Goal: Task Accomplishment & Management: Manage account settings

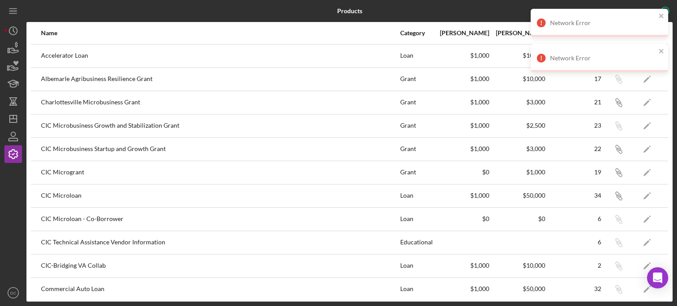
click at [658, 17] on div "Network Error" at bounding box center [596, 23] width 124 height 14
click at [658, 50] on div "Products New Template Name Category Min Amount Max Amount Checklist Items Your …" at bounding box center [338, 153] width 677 height 306
click at [661, 17] on icon "close" at bounding box center [661, 15] width 6 height 7
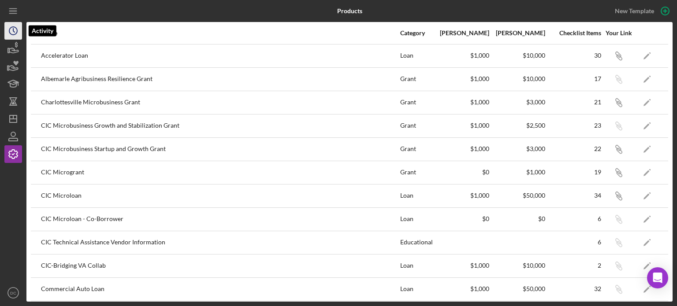
click at [8, 33] on icon "Icon/History" at bounding box center [13, 31] width 22 height 22
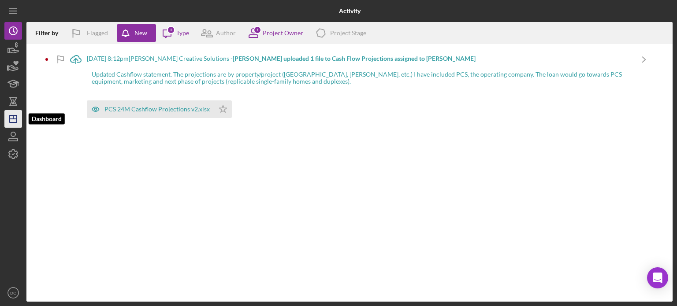
click at [17, 119] on line "button" at bounding box center [13, 119] width 7 height 0
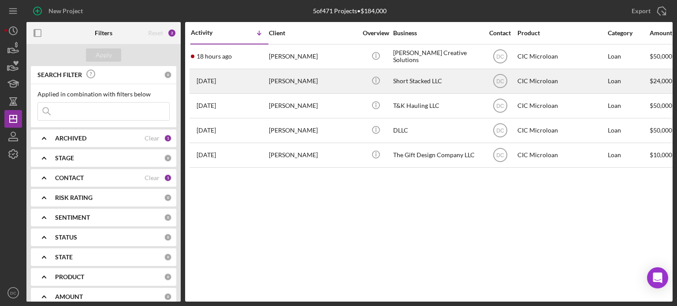
click at [287, 85] on div "[PERSON_NAME]" at bounding box center [313, 81] width 88 height 23
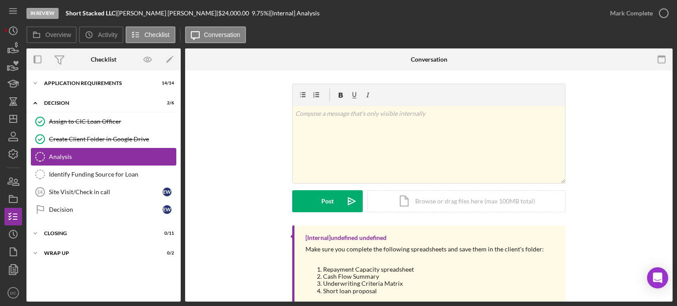
click at [96, 156] on div "Analysis" at bounding box center [112, 156] width 127 height 7
click at [93, 171] on div "Identify Funding Source for Loan" at bounding box center [112, 174] width 127 height 7
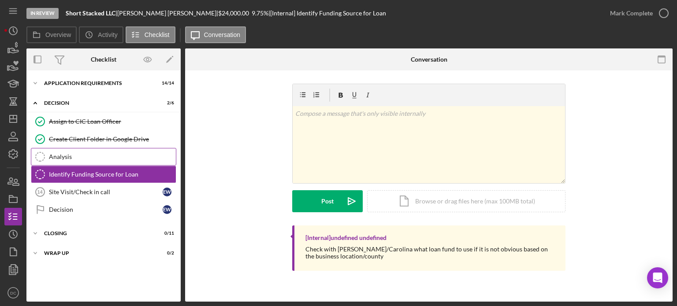
click at [95, 159] on div "Analysis" at bounding box center [112, 156] width 127 height 7
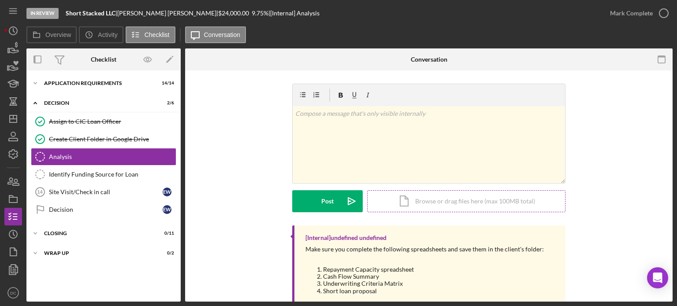
click at [383, 191] on div "Icon/Document Browse or drag files here (max 100MB total) Tap to choose files o…" at bounding box center [466, 201] width 198 height 22
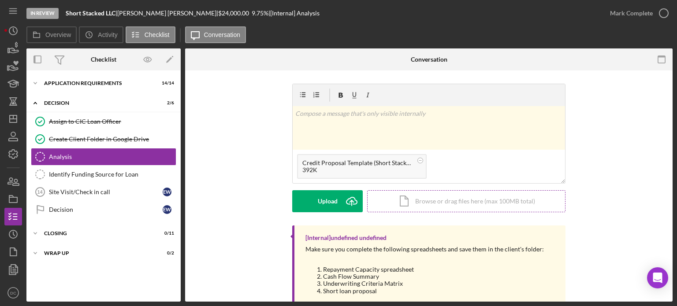
click at [406, 202] on div "Icon/Document Browse or drag files here (max 100MB total) Tap to choose files o…" at bounding box center [466, 201] width 198 height 22
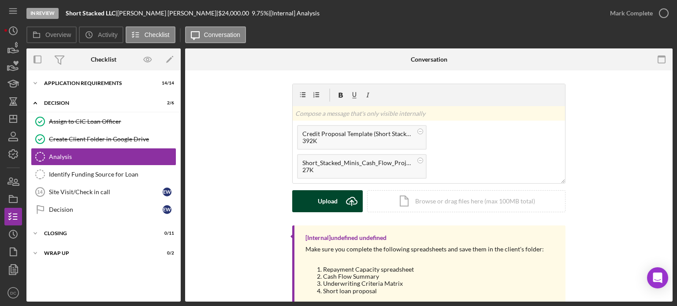
click at [338, 201] on button "Upload Icon/Upload" at bounding box center [327, 201] width 71 height 22
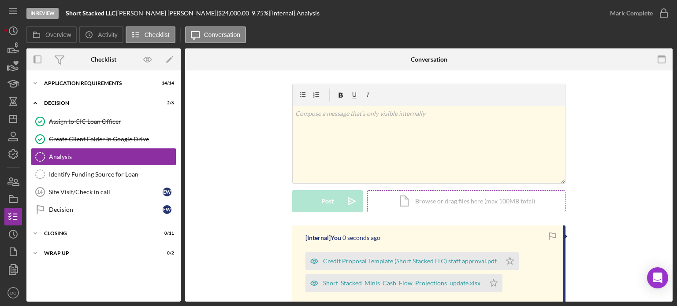
click at [456, 202] on div "Icon/Document Browse or drag files here (max 100MB total) Tap to choose files o…" at bounding box center [466, 201] width 198 height 22
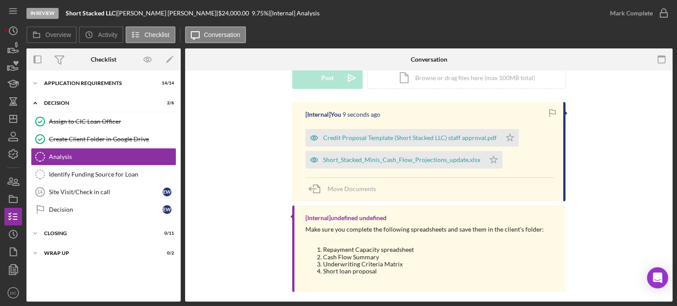
scroll to position [129, 0]
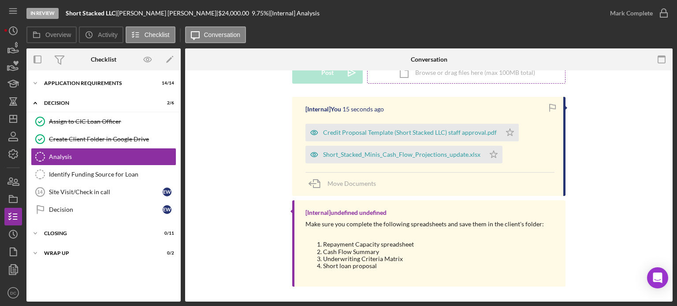
click at [370, 75] on div "Icon/Document Browse or drag files here (max 100MB total) Tap to choose files o…" at bounding box center [466, 73] width 198 height 22
click at [344, 79] on icon "Icon/Upload" at bounding box center [352, 73] width 22 height 22
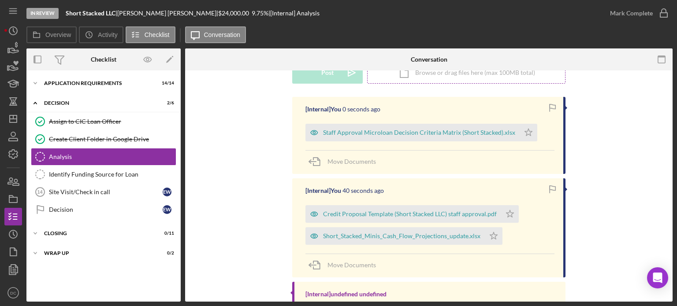
click at [420, 71] on div "Icon/Document Browse or drag files here (max 100MB total) Tap to choose files o…" at bounding box center [466, 73] width 198 height 22
click at [347, 84] on div "v Color teal Color pink Remove color Add row above Add row below Add column bef…" at bounding box center [428, 26] width 273 height 142
click at [343, 74] on icon "Icon/Upload" at bounding box center [352, 73] width 22 height 22
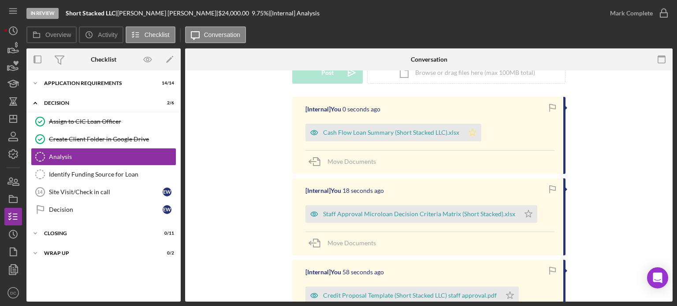
click at [472, 133] on icon "Icon/Star" at bounding box center [473, 133] width 18 height 18
click at [665, 14] on icon "button" at bounding box center [664, 13] width 22 height 22
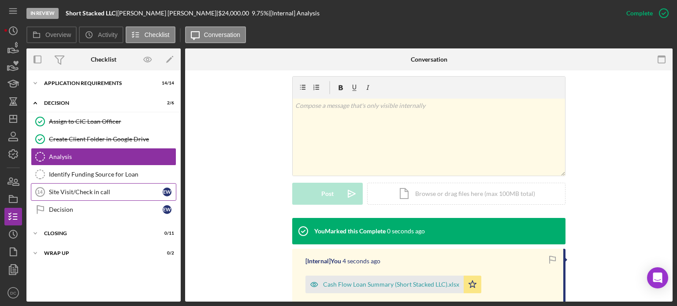
scroll to position [249, 0]
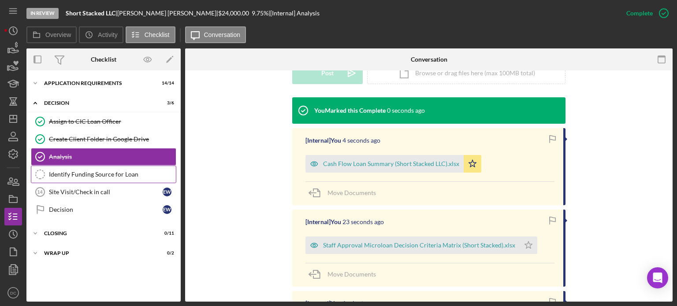
click at [119, 167] on link "Identify Funding Source for Loan Identify Funding Source for Loan" at bounding box center [103, 175] width 145 height 18
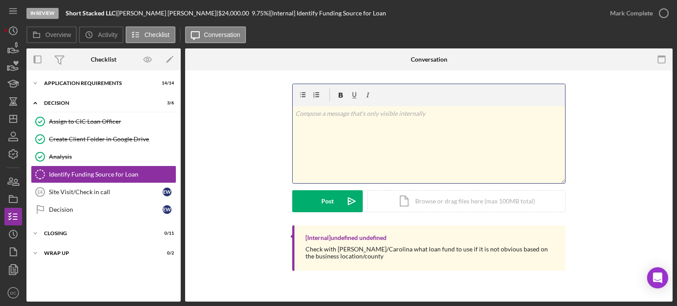
click at [343, 143] on div "v Color teal Color pink Remove color Add row above Add row below Add column bef…" at bounding box center [429, 144] width 272 height 77
click at [317, 115] on p "f/u withnCarolina" at bounding box center [429, 114] width 268 height 10
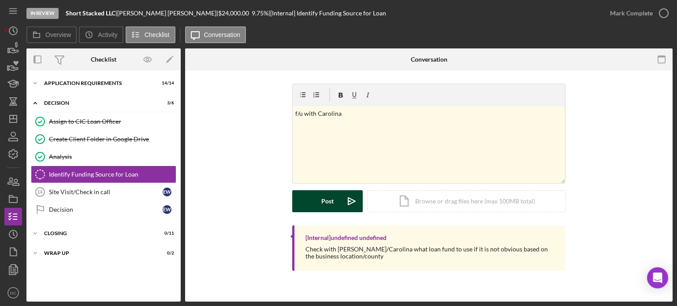
click at [314, 202] on button "Post Icon/icon-invite-send" at bounding box center [327, 201] width 71 height 22
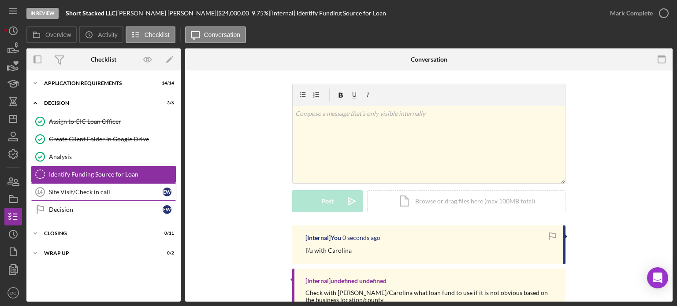
click at [68, 195] on link "Site Visit/Check in call 14 Site Visit/Check in call E W" at bounding box center [103, 192] width 145 height 18
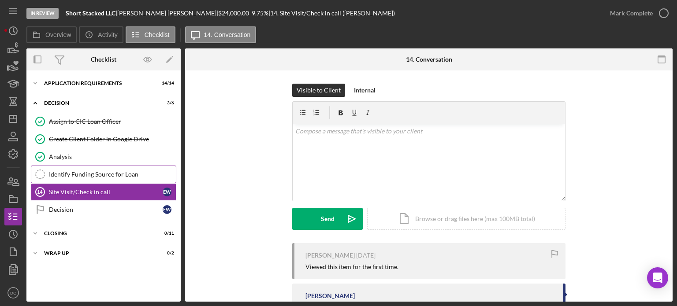
click at [74, 173] on div "Identify Funding Source for Loan" at bounding box center [112, 174] width 127 height 7
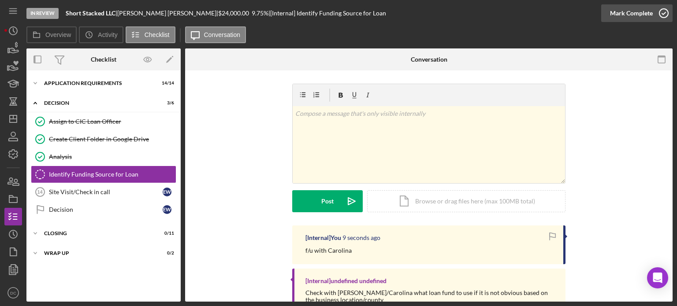
click at [663, 13] on icon "button" at bounding box center [664, 13] width 22 height 22
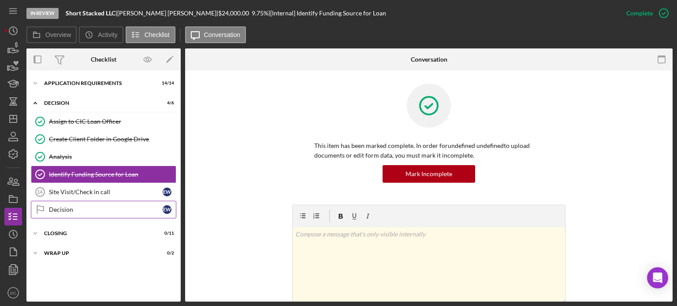
click at [115, 204] on link "Decision Decision E W" at bounding box center [103, 210] width 145 height 18
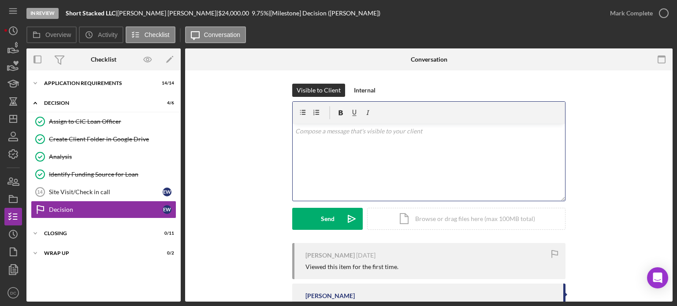
click at [364, 171] on div "v Color teal Color pink Remove color Add row above Add row below Add column bef…" at bounding box center [429, 162] width 272 height 77
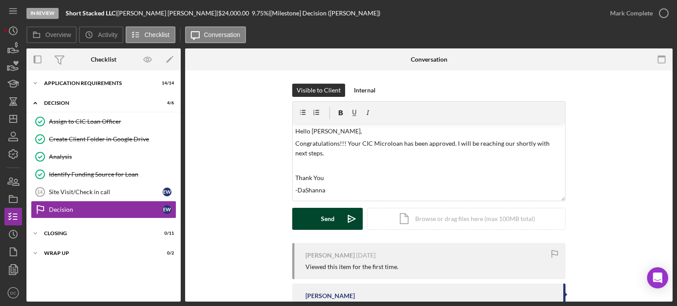
click at [349, 219] on icon "Icon/icon-invite-send" at bounding box center [352, 219] width 22 height 22
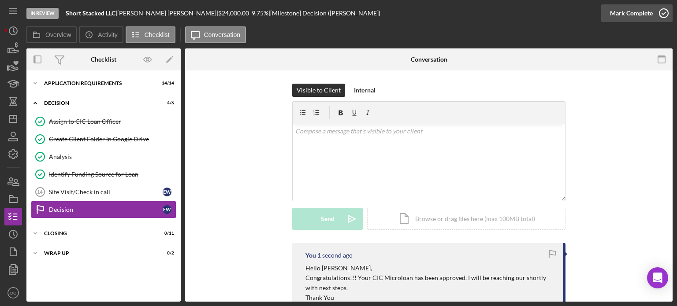
click at [661, 12] on icon "button" at bounding box center [664, 13] width 22 height 22
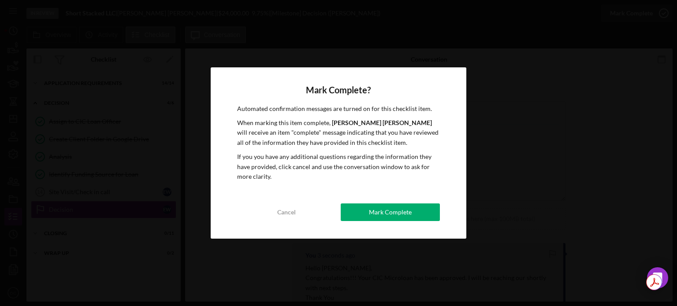
click at [357, 202] on div "Mark Complete? Automated confirmation messages are turned on for this checklist…" at bounding box center [339, 153] width 256 height 172
click at [360, 211] on button "Mark Complete" at bounding box center [390, 213] width 99 height 18
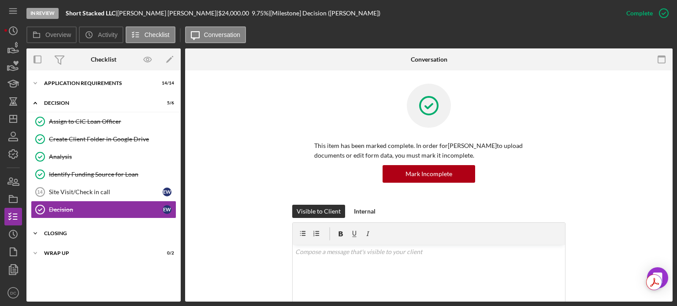
click at [112, 231] on div "CLOSING" at bounding box center [107, 233] width 126 height 5
drag, startPoint x: 669, startPoint y: 114, endPoint x: 677, endPoint y: 153, distance: 39.4
click at [677, 153] on div "In Review Short Stacked LLC | [PERSON_NAME] | $24,000.00 9.75 % | [Milestone] D…" at bounding box center [338, 153] width 677 height 306
click at [655, 144] on div "This item has been marked complete. In order for [PERSON_NAME] to upload docume…" at bounding box center [428, 144] width 461 height 121
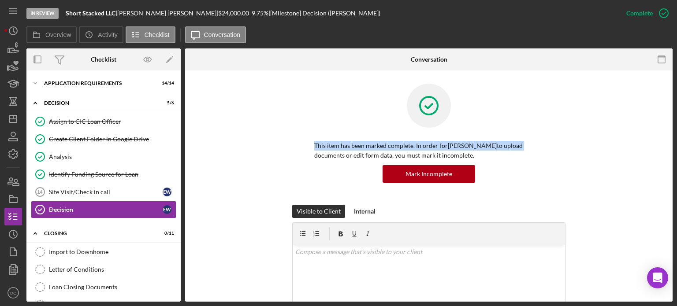
drag, startPoint x: 673, startPoint y: 130, endPoint x: 675, endPoint y: 148, distance: 17.7
click at [675, 148] on div "In Review Short Stacked LLC | [PERSON_NAME] | $24,000.00 9.75 % | [Milestone] D…" at bounding box center [338, 153] width 677 height 306
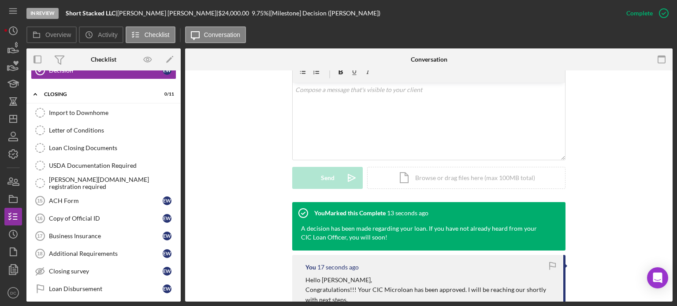
scroll to position [139, 0]
